Goal: Information Seeking & Learning: Learn about a topic

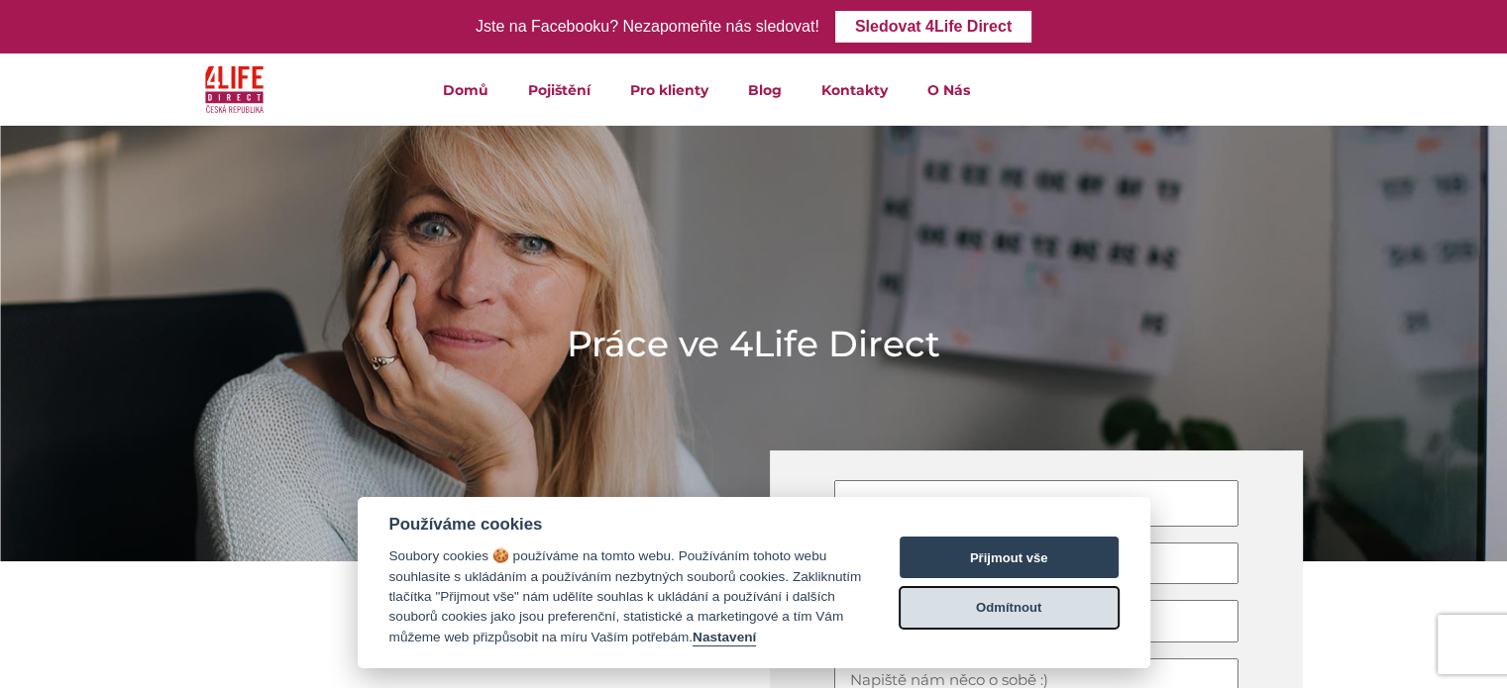
click at [1034, 613] on button "Odmítnout" at bounding box center [1009, 608] width 219 height 42
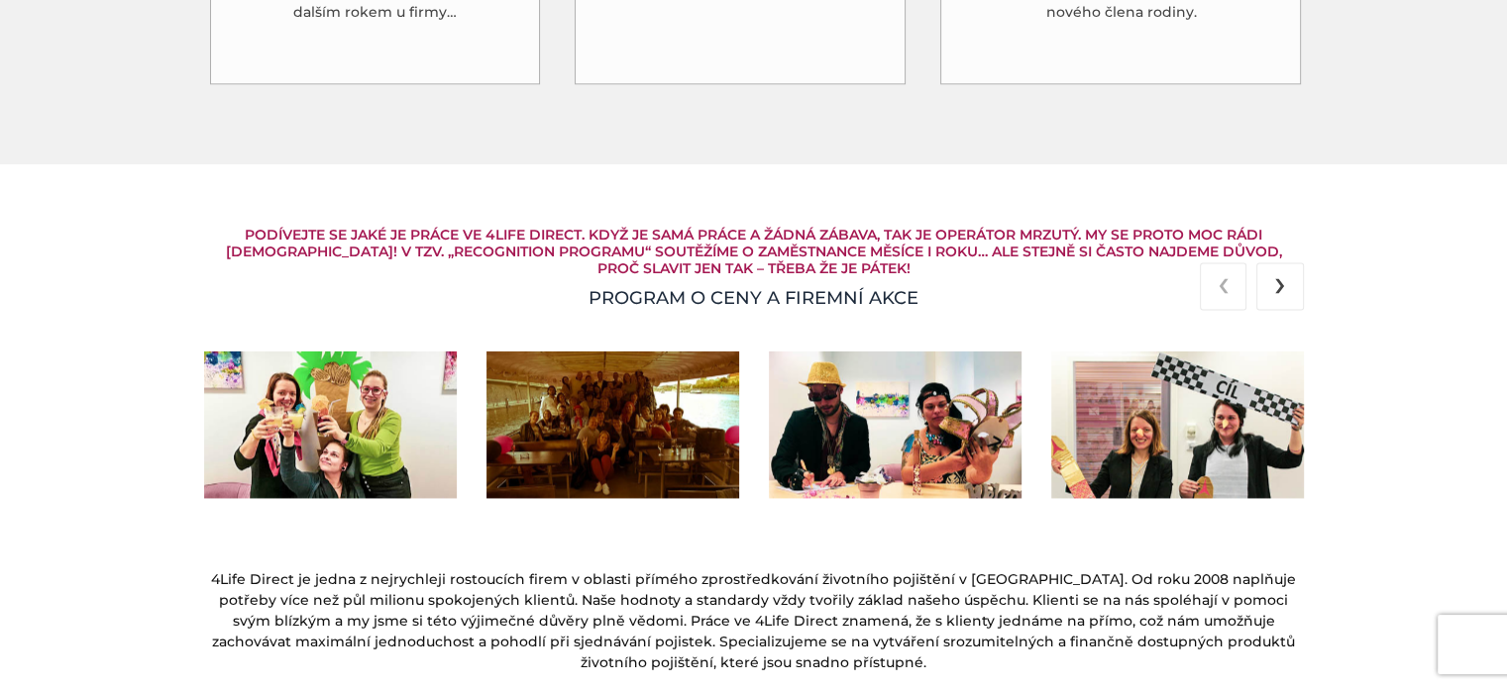
scroll to position [2641, 0]
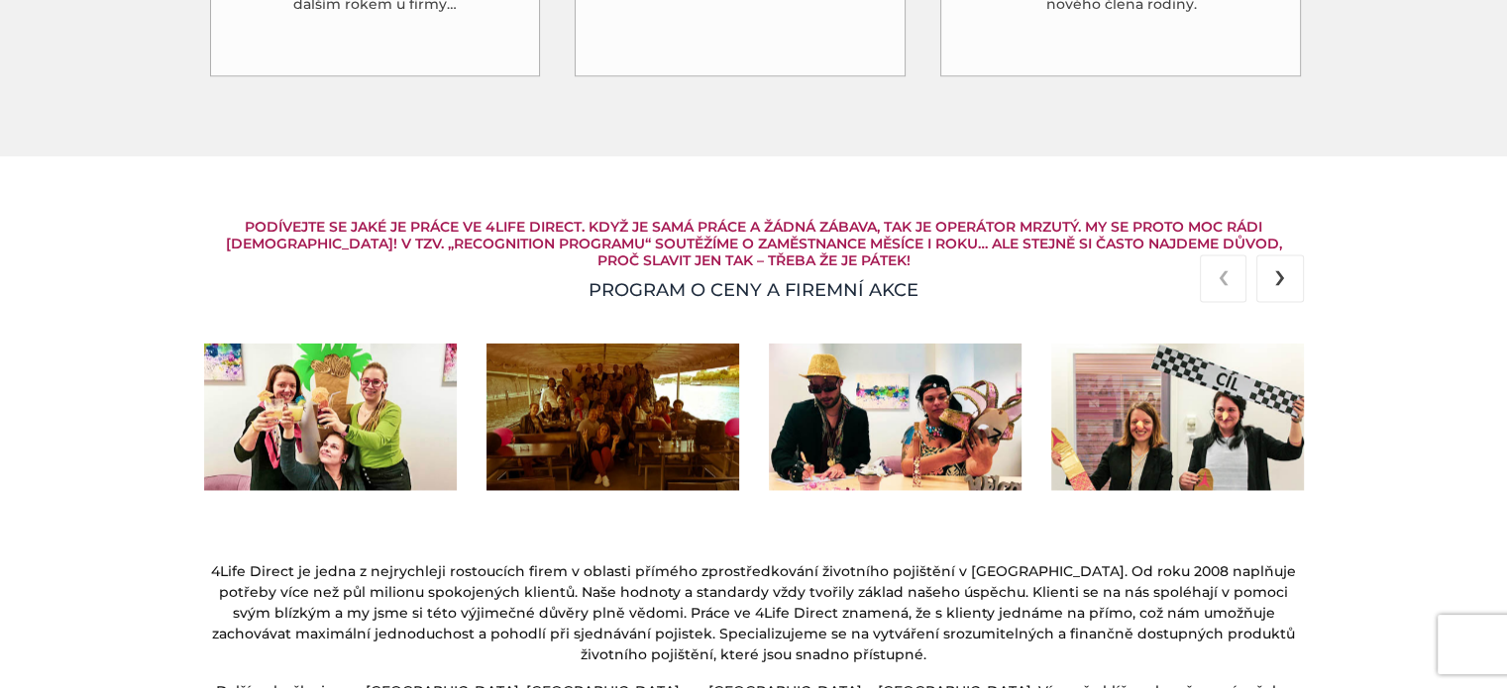
click at [353, 416] on img at bounding box center [330, 418] width 253 height 148
click at [315, 399] on img at bounding box center [330, 418] width 253 height 148
click at [1284, 267] on span "›" at bounding box center [1280, 275] width 12 height 47
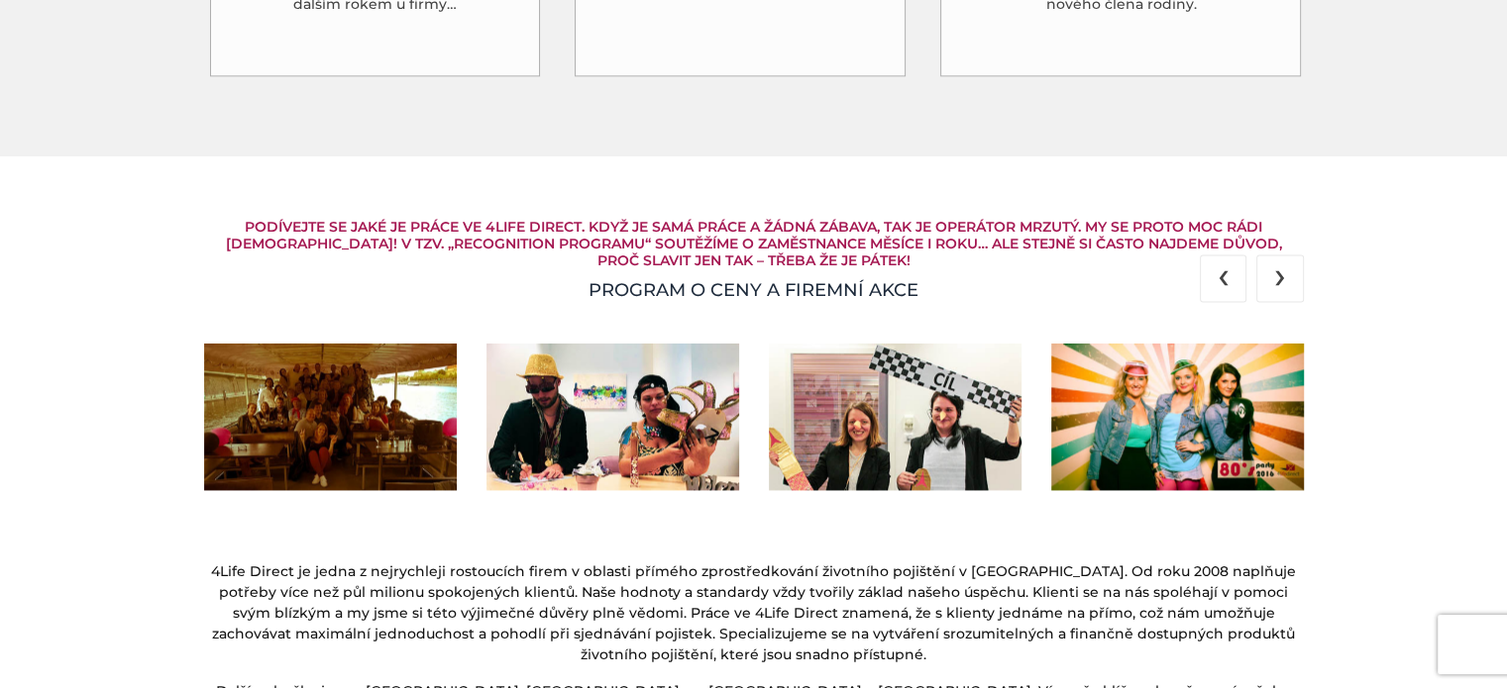
click at [1284, 267] on span "›" at bounding box center [1280, 275] width 12 height 47
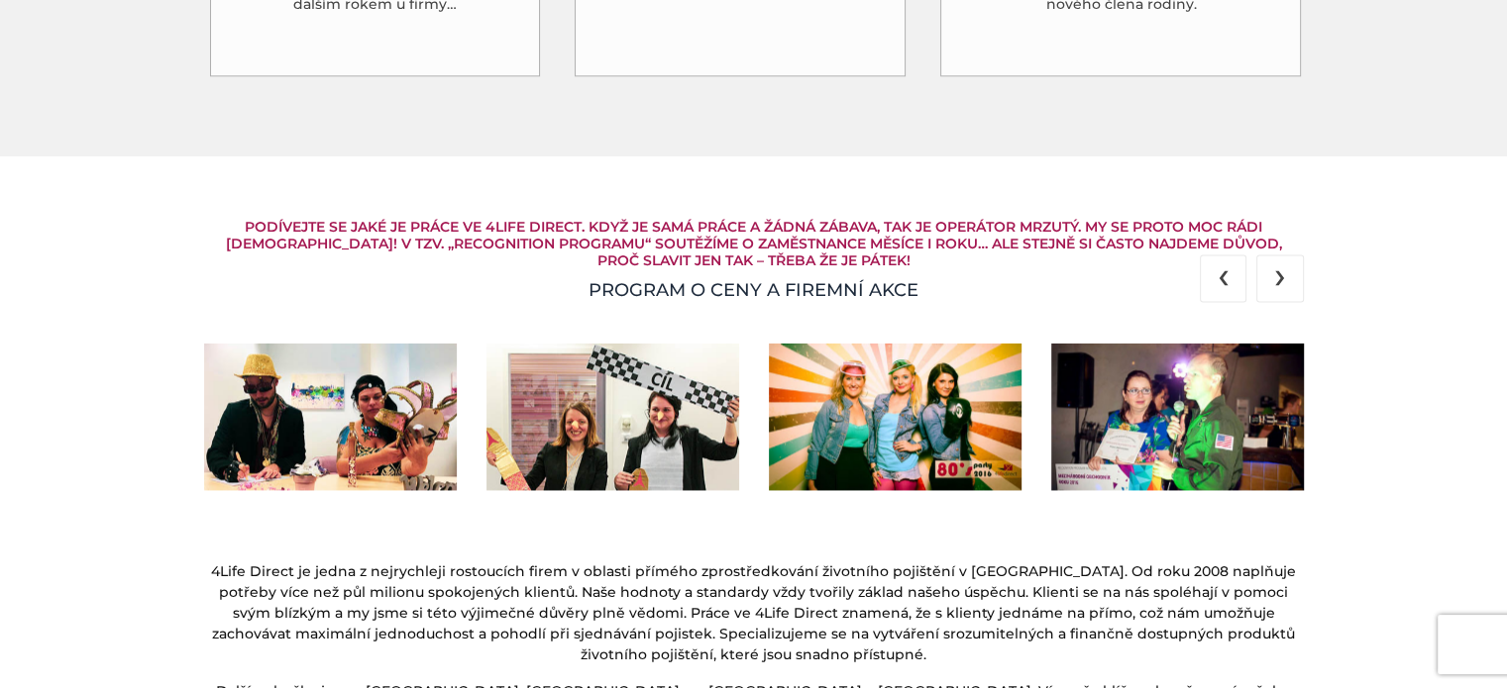
click at [1284, 267] on span "›" at bounding box center [1280, 275] width 12 height 47
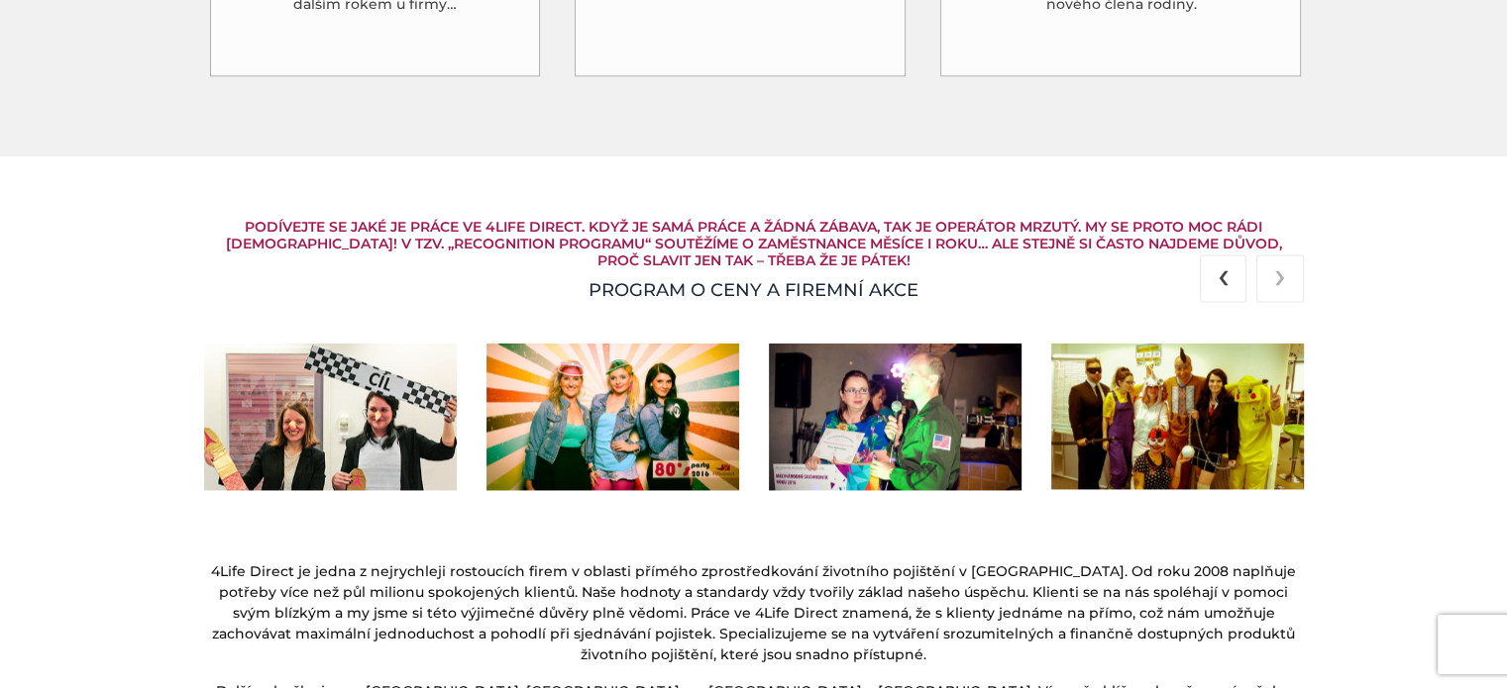
click at [1284, 267] on span "›" at bounding box center [1280, 275] width 12 height 47
click at [1219, 272] on span "‹" at bounding box center [1223, 275] width 12 height 47
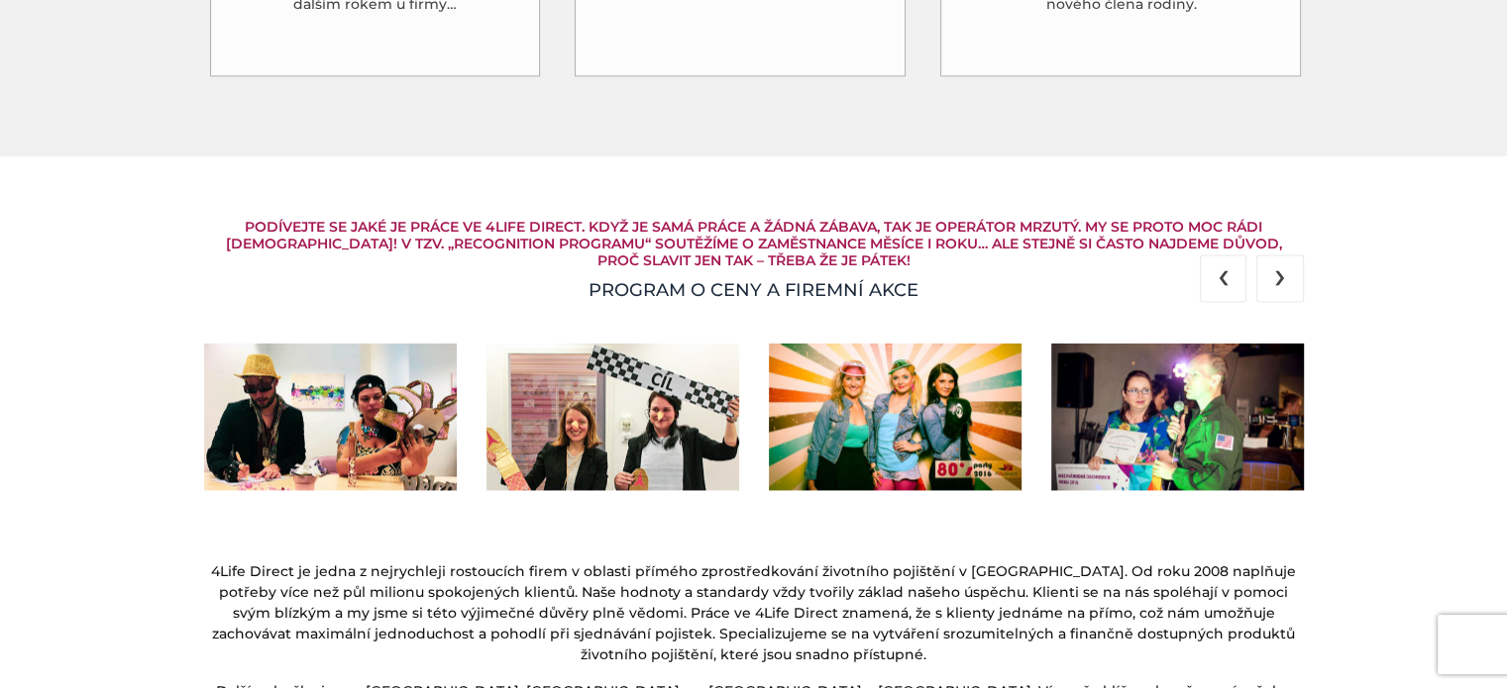
click at [1219, 272] on span "‹" at bounding box center [1223, 275] width 12 height 47
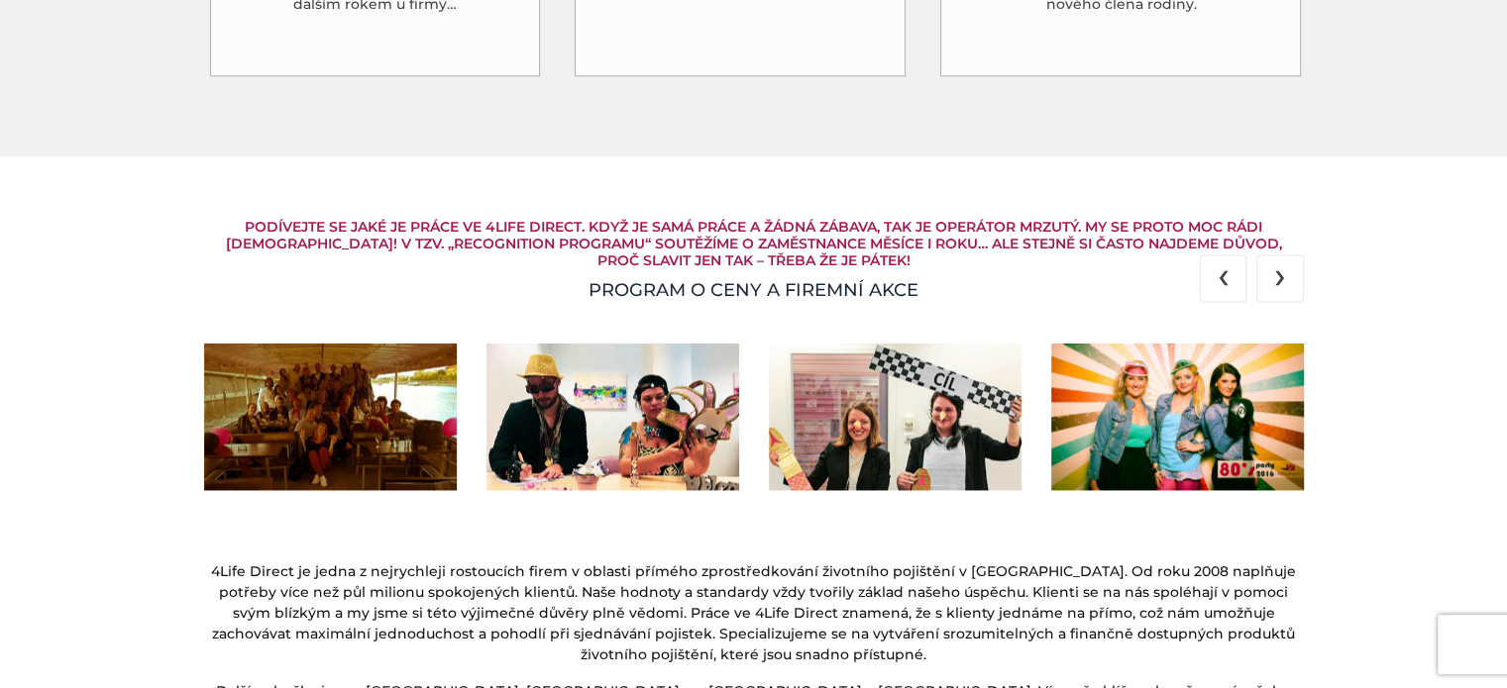
click at [1219, 272] on span "‹" at bounding box center [1223, 275] width 12 height 47
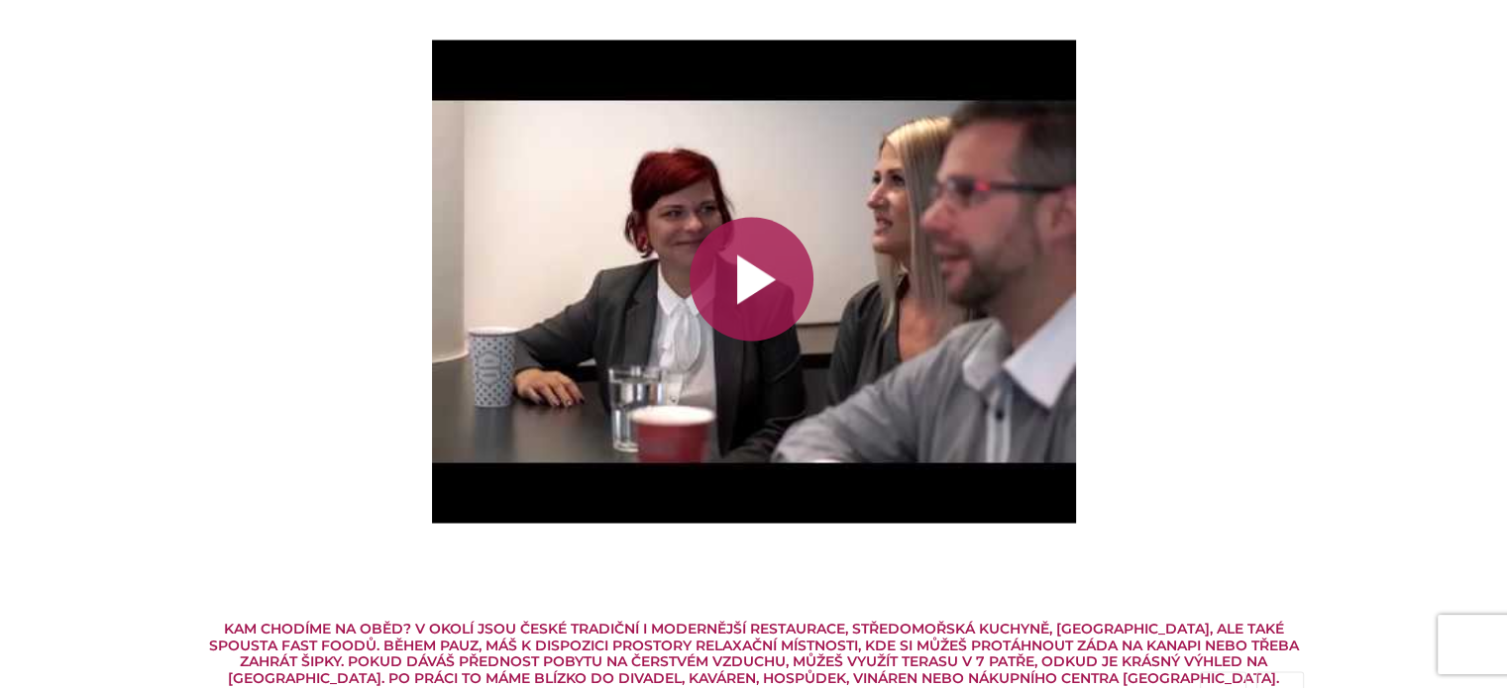
scroll to position [3387, 0]
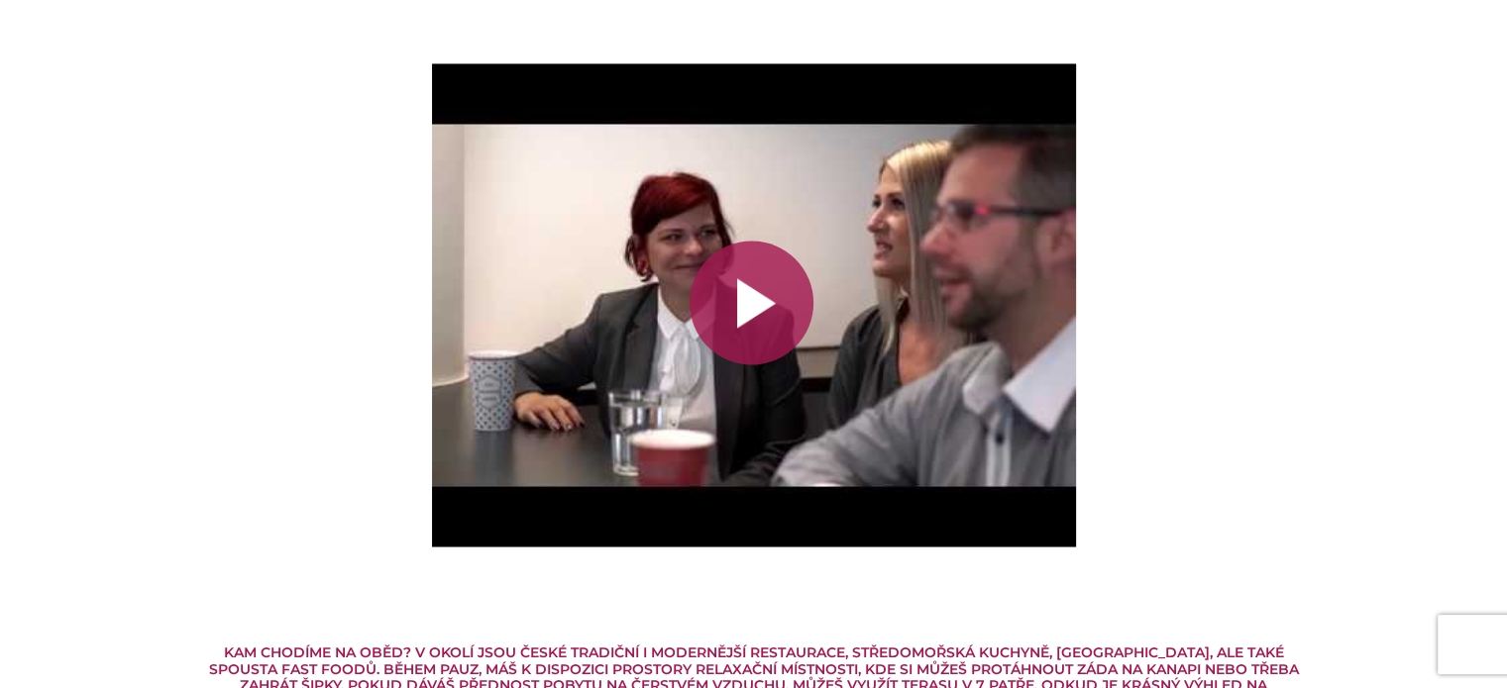
click at [741, 296] on div at bounding box center [751, 303] width 124 height 124
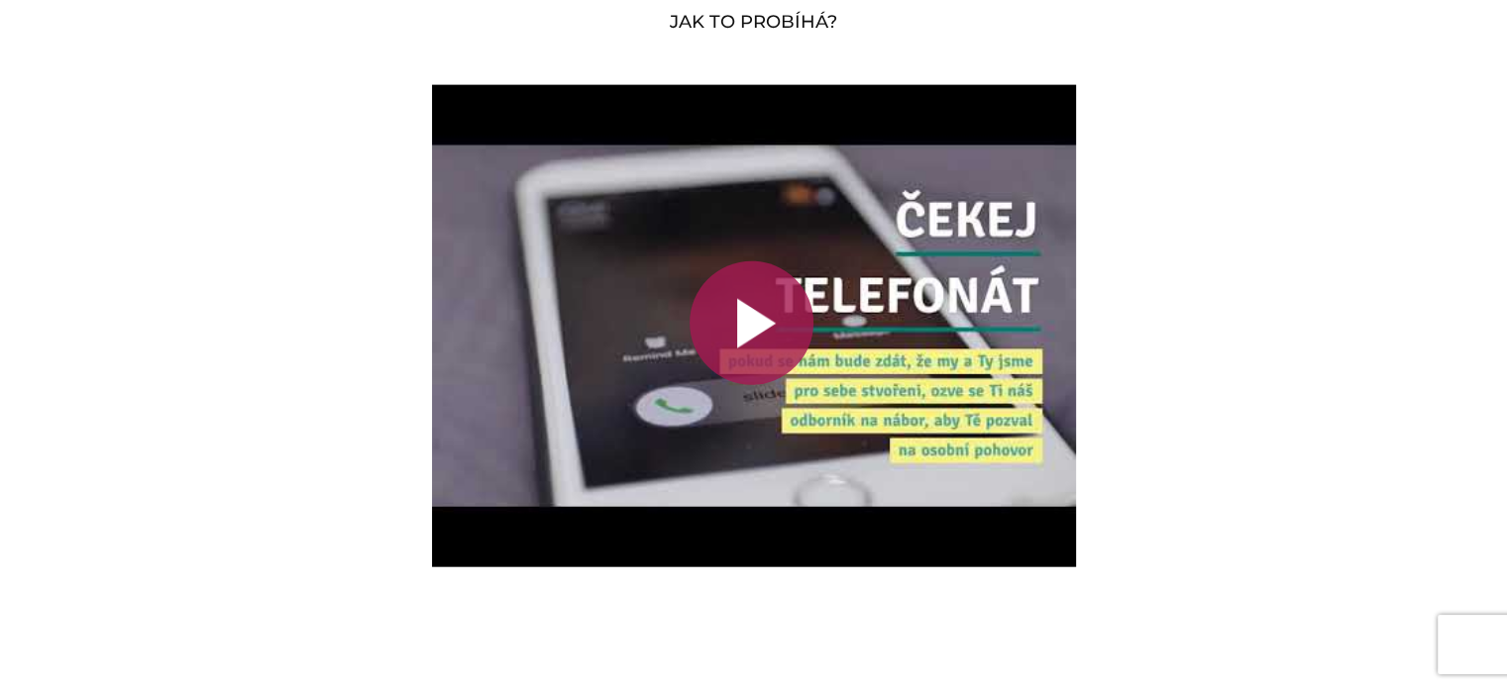
scroll to position [4531, 0]
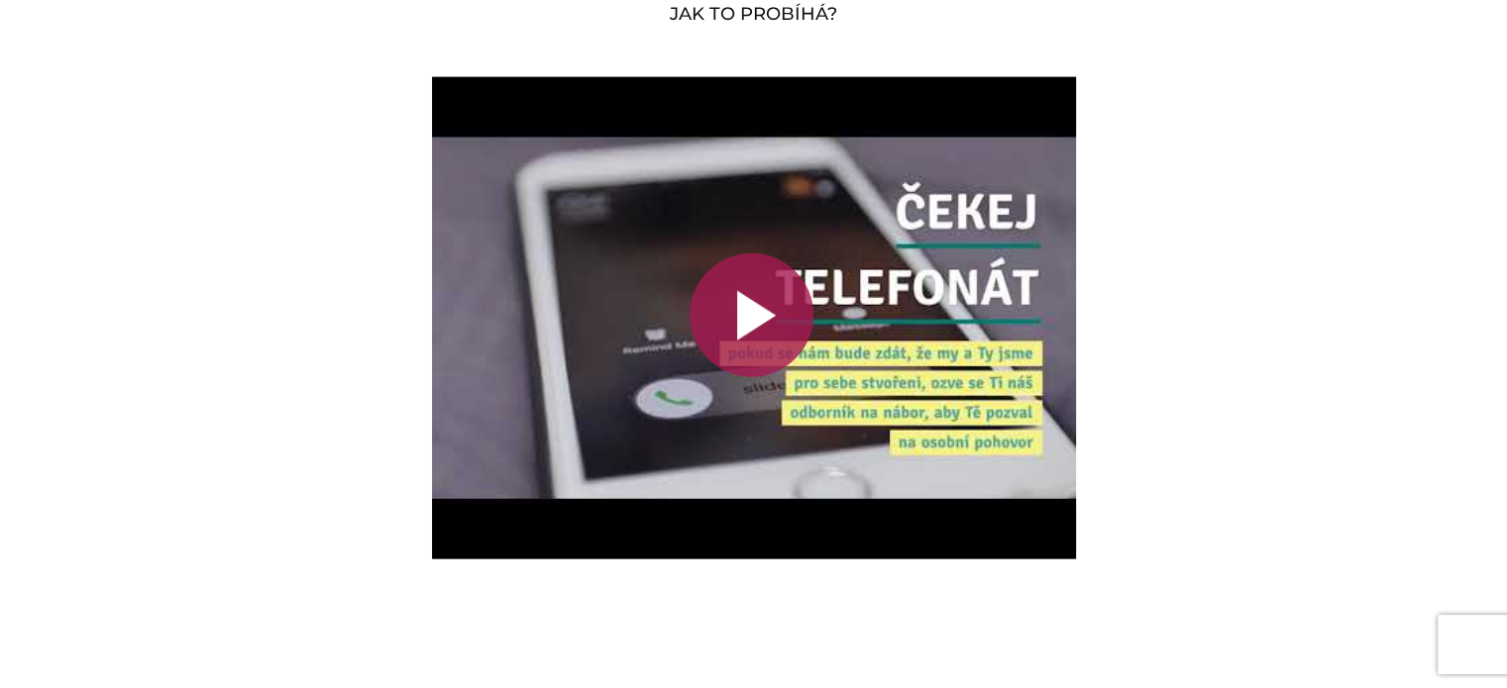
click at [765, 293] on div at bounding box center [751, 316] width 124 height 124
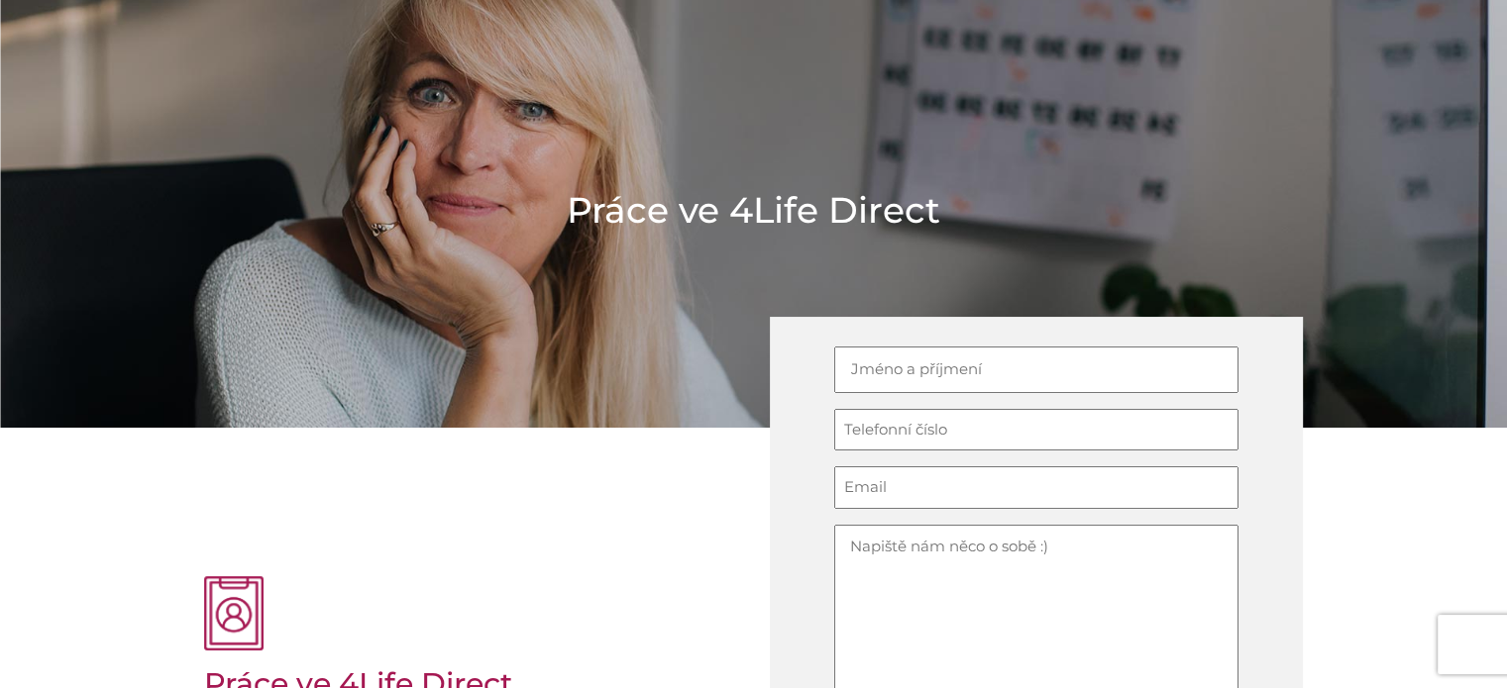
scroll to position [69, 0]
